Goal: Transaction & Acquisition: Book appointment/travel/reservation

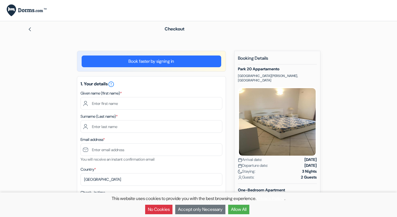
click at [287, 122] on img at bounding box center [277, 122] width 79 height 70
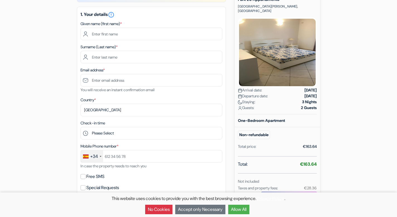
scroll to position [64, 0]
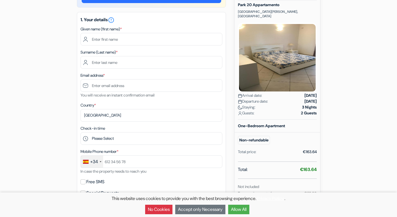
click at [263, 123] on b "One-Bedroom Apartment" at bounding box center [261, 125] width 47 height 5
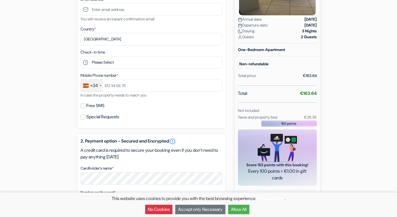
scroll to position [0, 0]
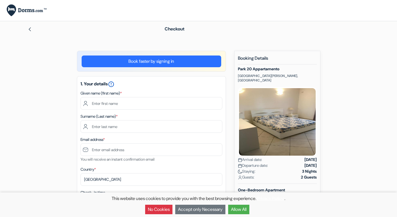
click at [113, 84] on icon "error_outline" at bounding box center [111, 84] width 7 height 7
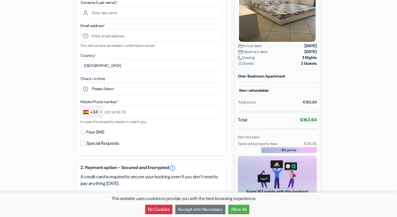
scroll to position [35, 0]
